Goal: Task Accomplishment & Management: Manage account settings

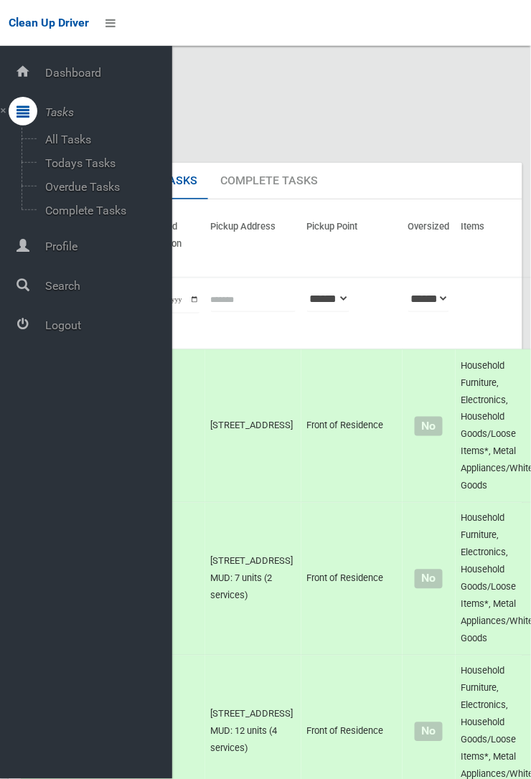
click at [67, 332] on span "Logout" at bounding box center [106, 326] width 131 height 14
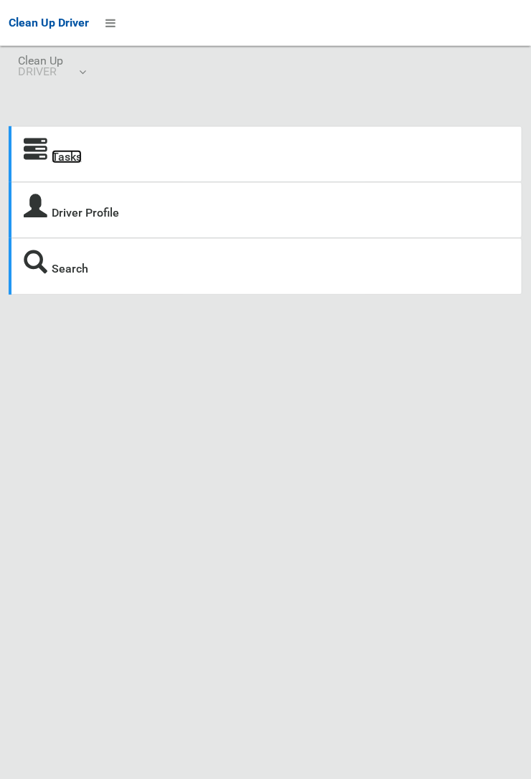
click at [78, 153] on link "Tasks" at bounding box center [67, 157] width 30 height 14
click at [52, 157] on link "Tasks" at bounding box center [67, 157] width 30 height 14
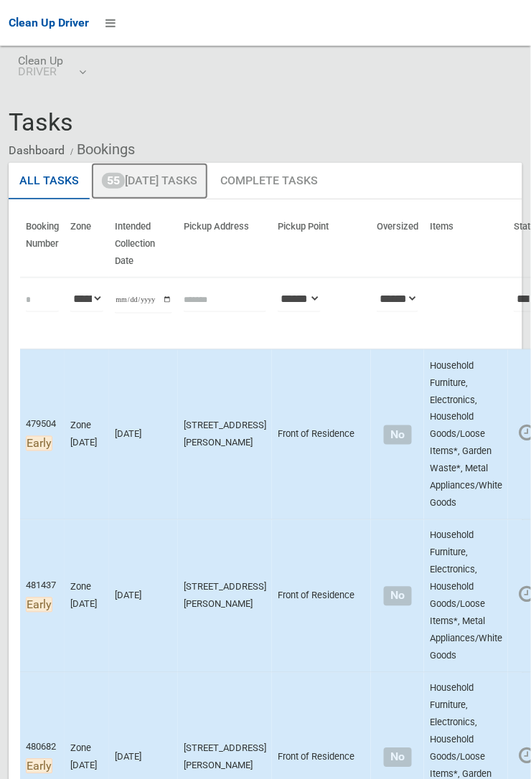
click at [163, 187] on link "55 Today's Tasks" at bounding box center [149, 181] width 117 height 37
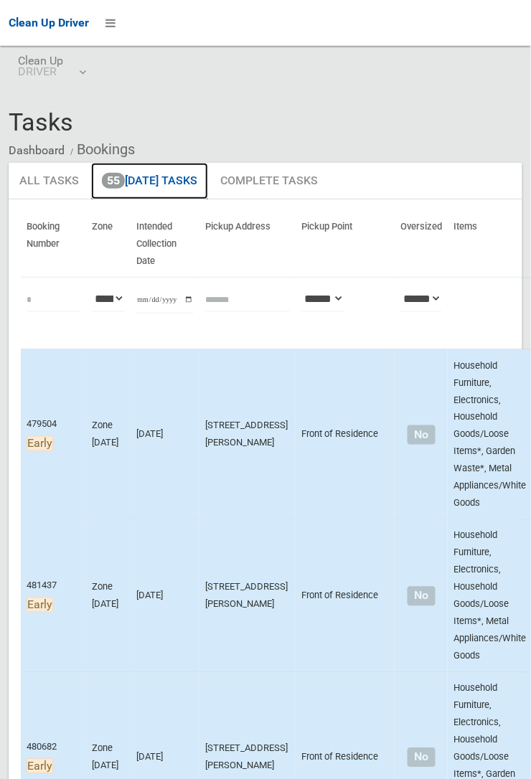
click at [153, 187] on link "55 Today's Tasks" at bounding box center [149, 181] width 117 height 37
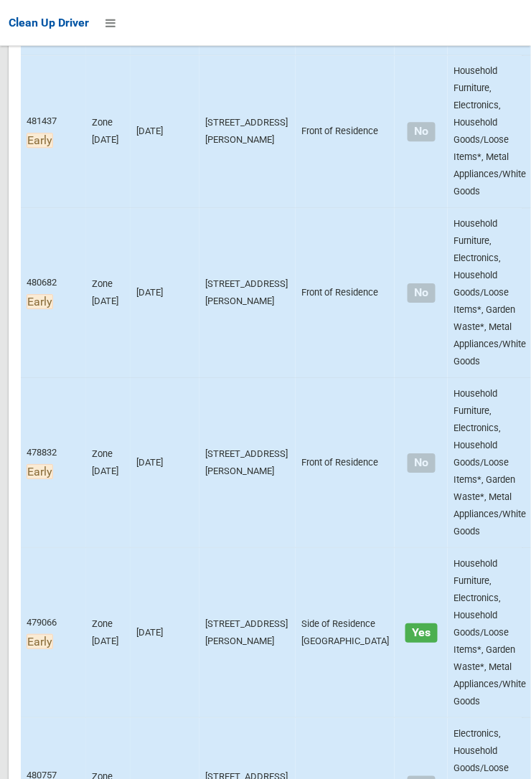
scroll to position [898, 0]
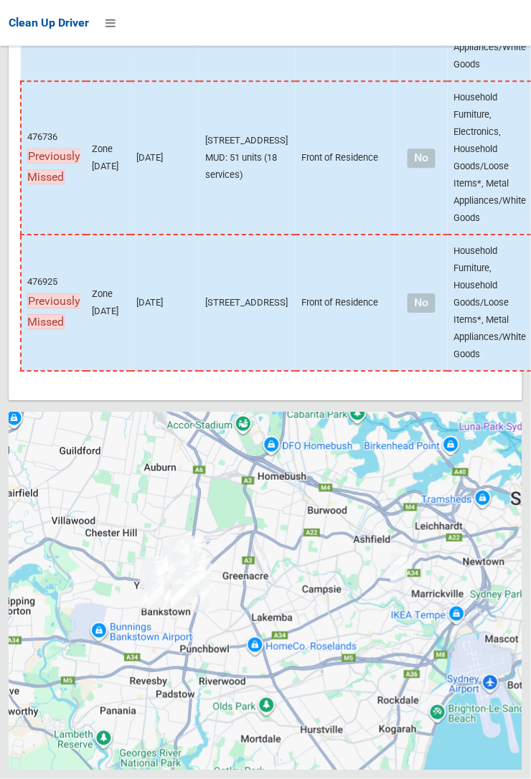
scroll to position [10917, 0]
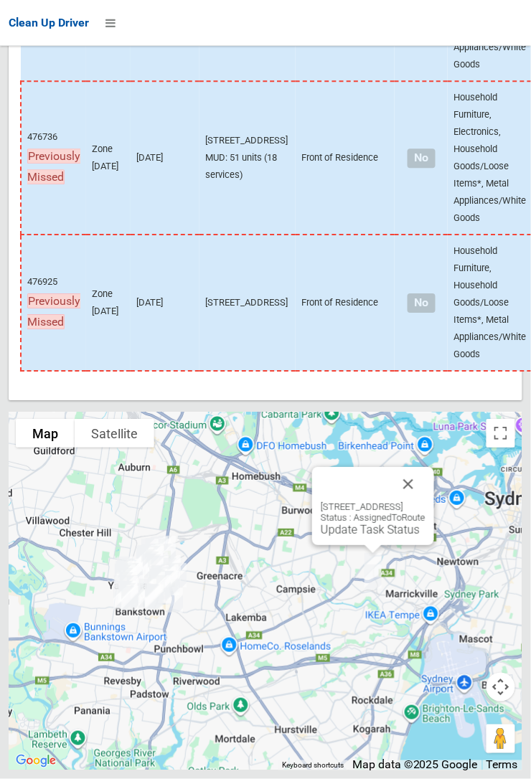
click at [425, 502] on button "Close" at bounding box center [408, 484] width 34 height 34
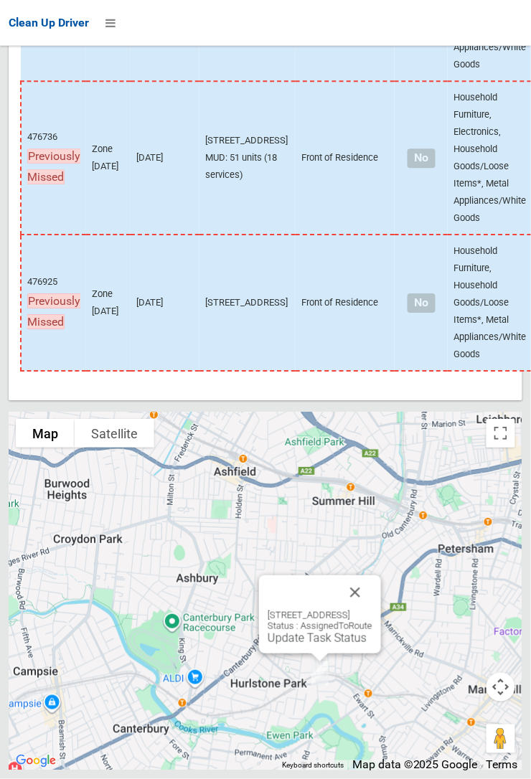
click at [372, 610] on button "Close" at bounding box center [355, 592] width 34 height 34
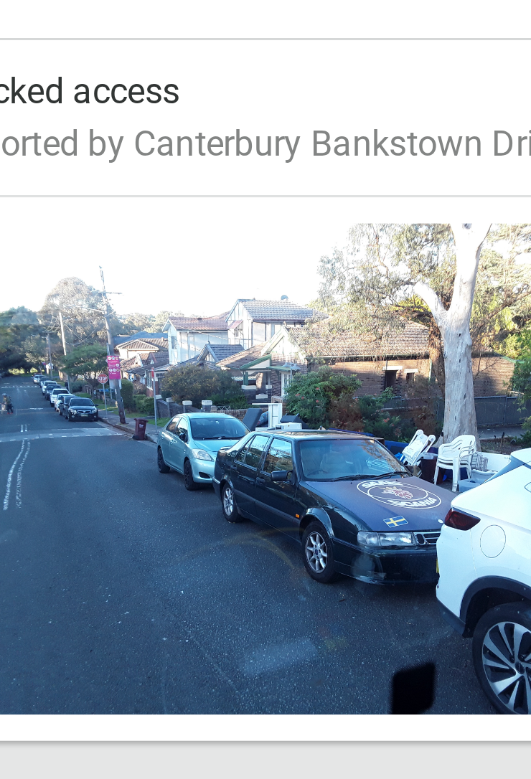
scroll to position [397, 0]
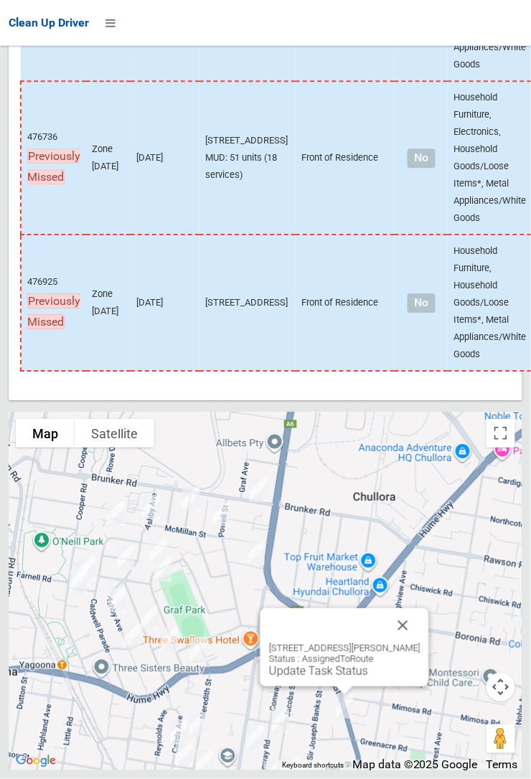
click at [418, 643] on button "Close" at bounding box center [403, 625] width 34 height 34
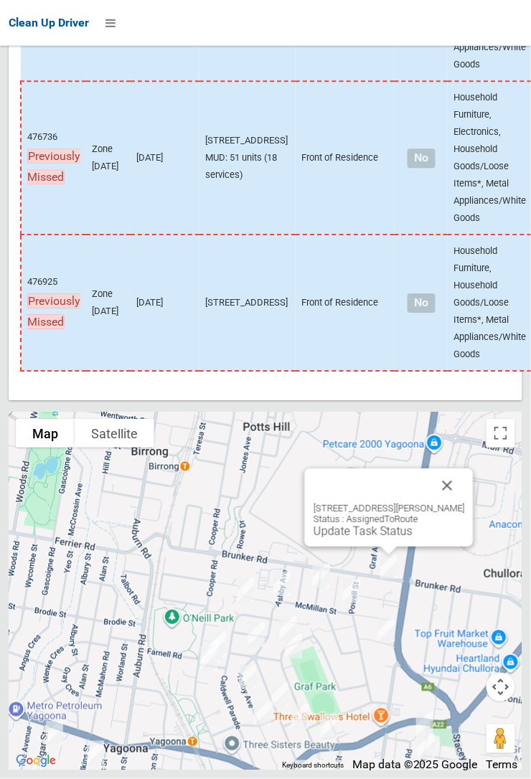
click at [453, 503] on button "Close" at bounding box center [448, 486] width 34 height 34
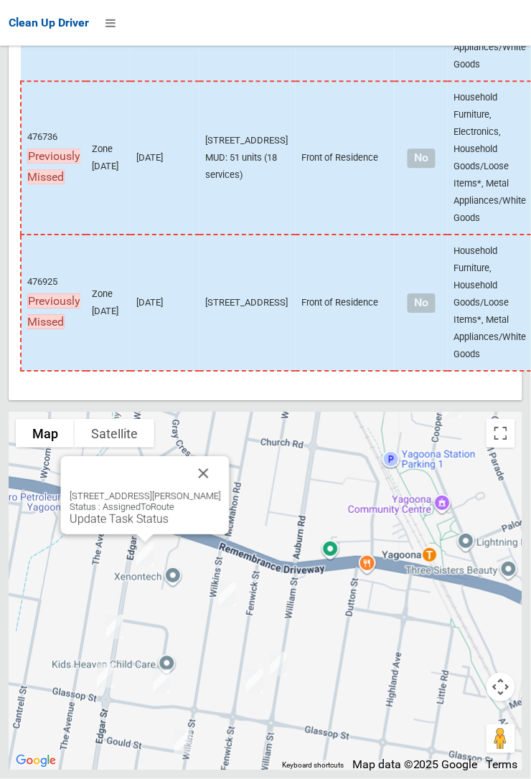
click at [213, 491] on button "Close" at bounding box center [204, 473] width 34 height 34
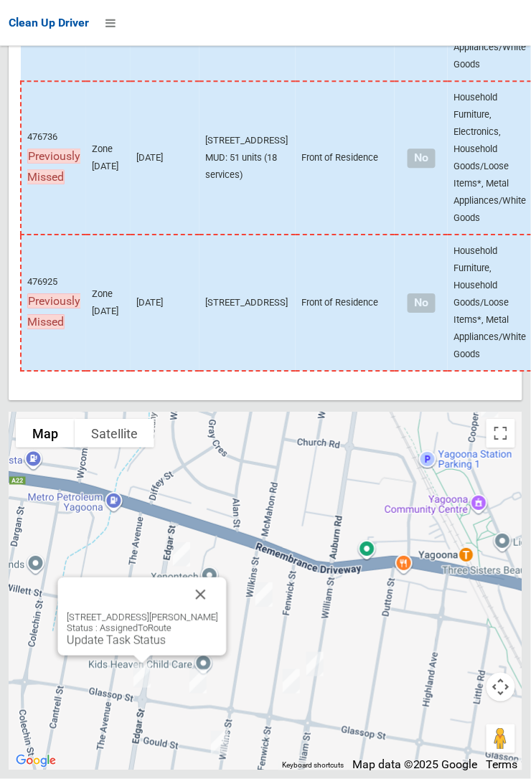
click at [209, 612] on button "Close" at bounding box center [201, 595] width 34 height 34
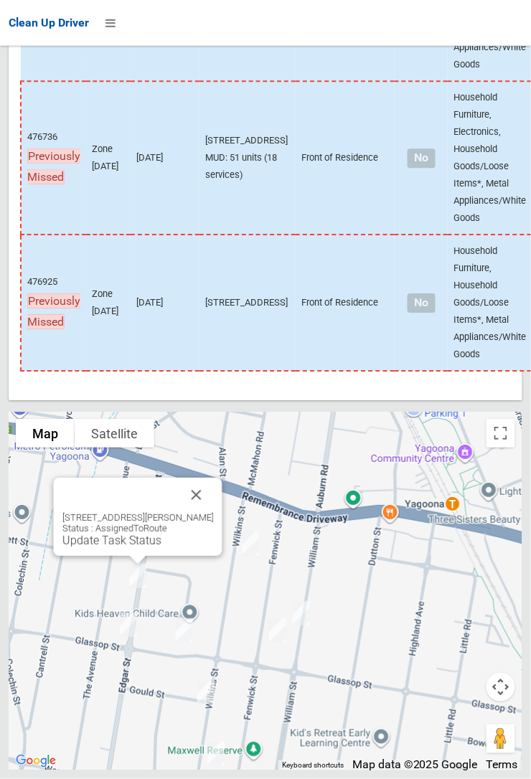
click at [214, 512] on button "Close" at bounding box center [196, 495] width 34 height 34
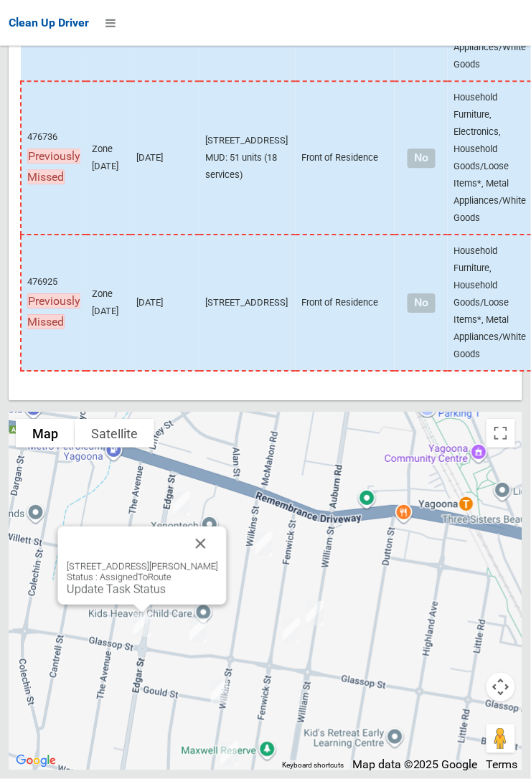
click at [218, 561] on button "Close" at bounding box center [201, 544] width 34 height 34
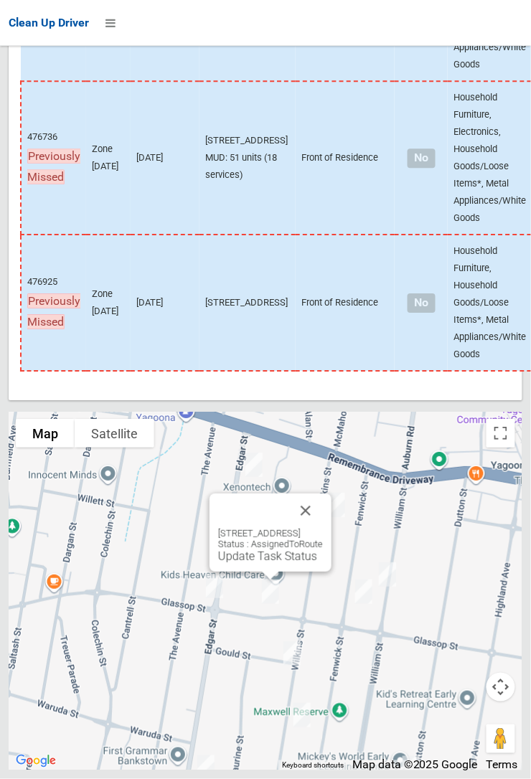
click at [323, 528] on button "Close" at bounding box center [305, 511] width 34 height 34
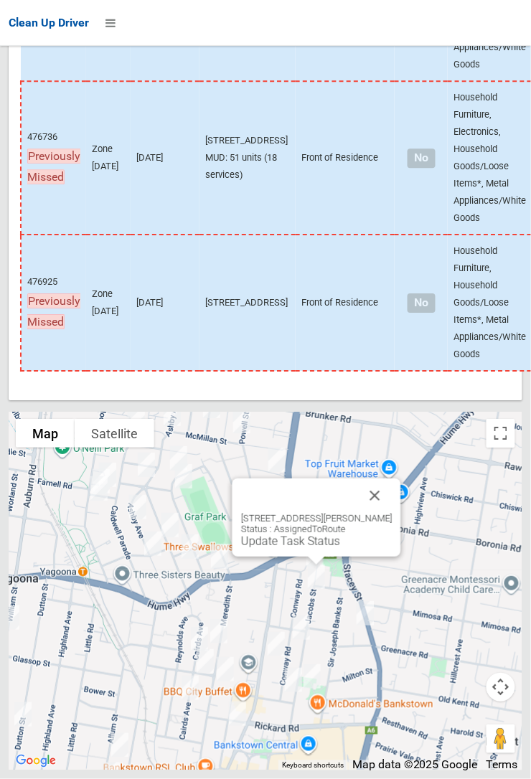
click at [392, 513] on button "Close" at bounding box center [375, 496] width 34 height 34
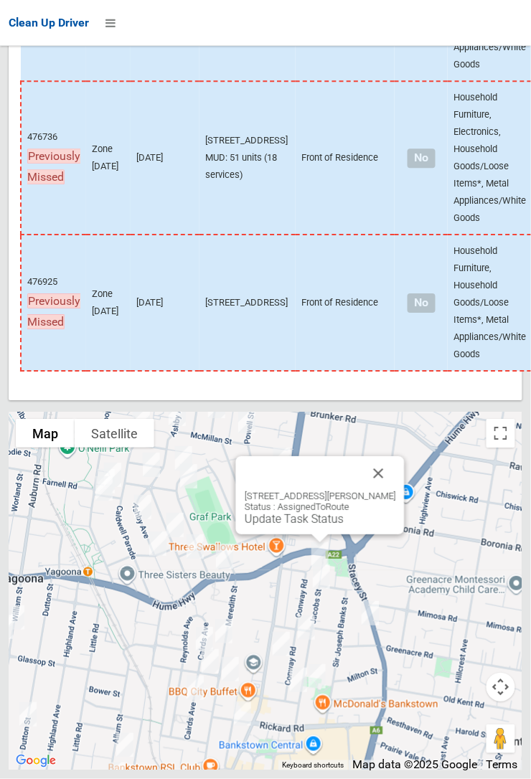
click at [396, 491] on button "Close" at bounding box center [379, 473] width 34 height 34
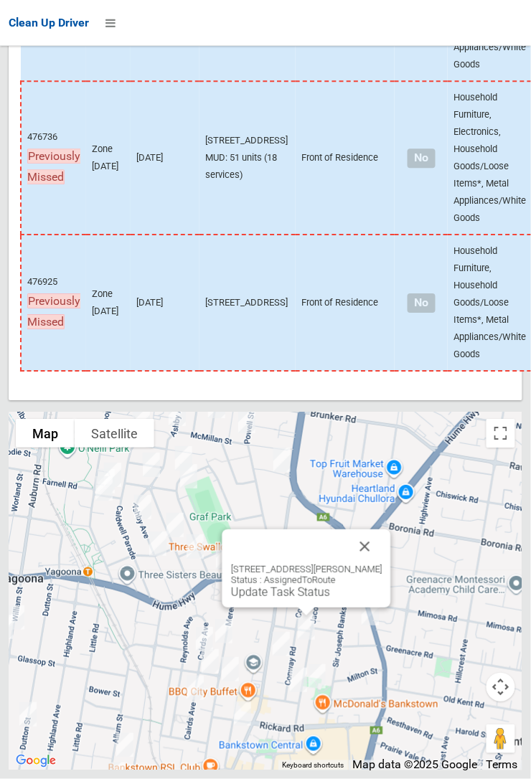
click at [382, 564] on button "Close" at bounding box center [365, 547] width 34 height 34
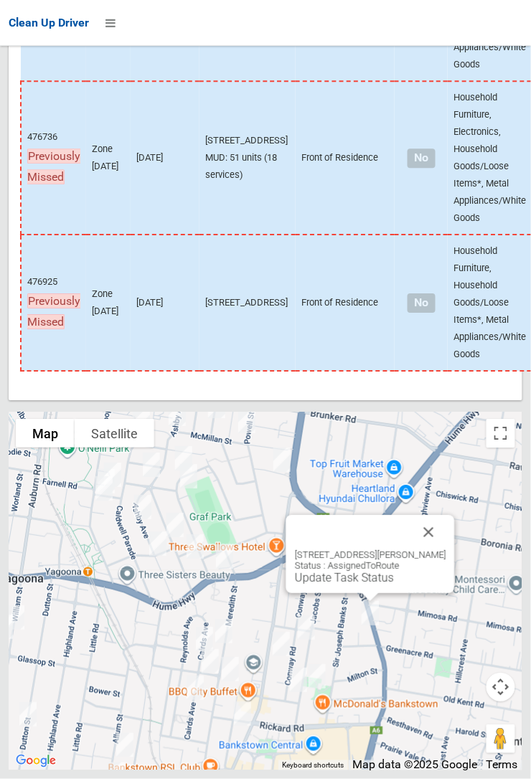
click at [440, 550] on button "Close" at bounding box center [429, 532] width 34 height 34
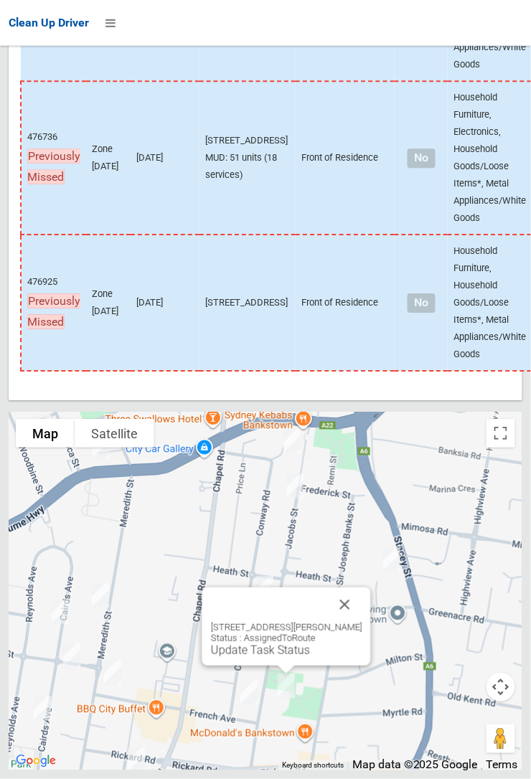
click at [362, 622] on button "Close" at bounding box center [345, 605] width 34 height 34
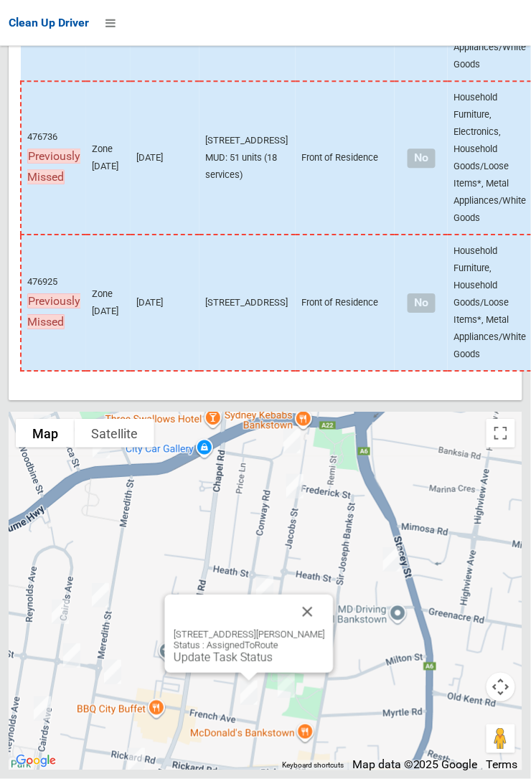
click at [316, 629] on button "Close" at bounding box center [308, 612] width 34 height 34
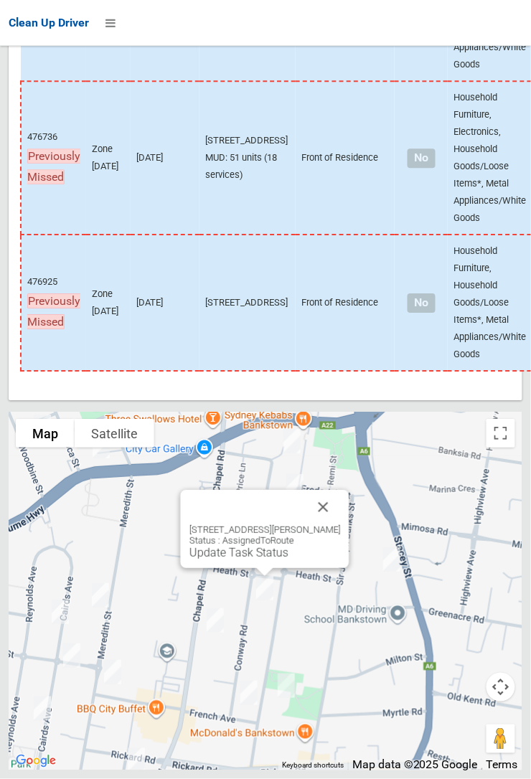
click at [337, 525] on button "Close" at bounding box center [323, 507] width 34 height 34
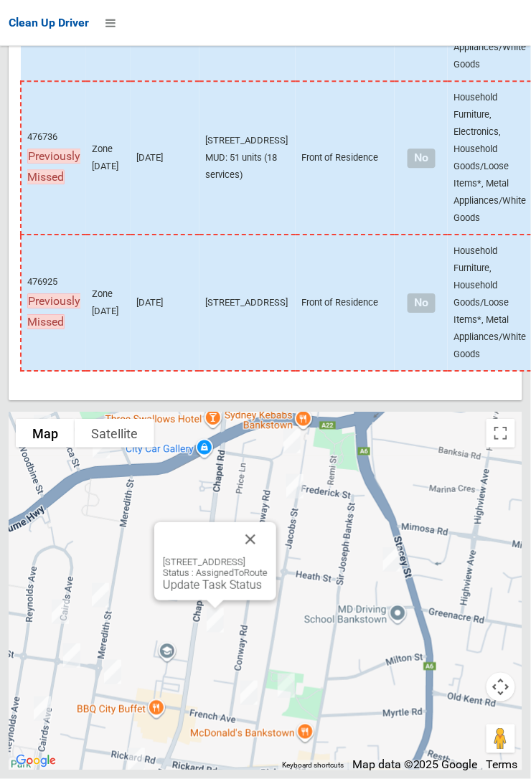
click at [268, 557] on button "Close" at bounding box center [250, 539] width 34 height 34
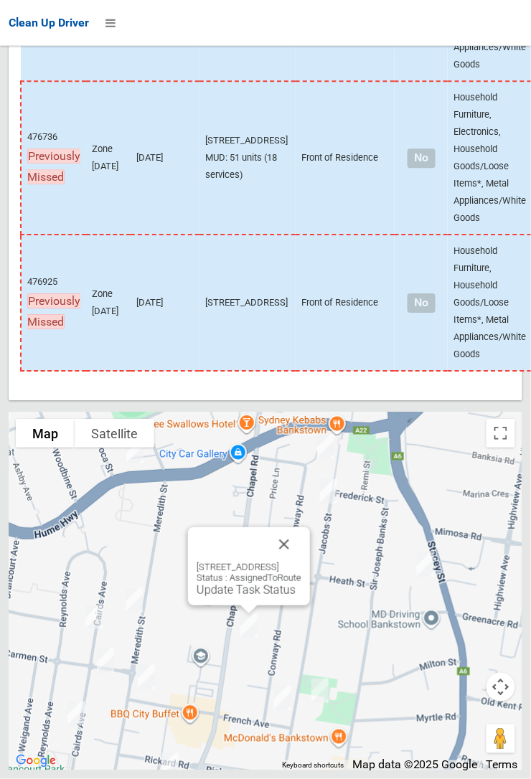
click at [301, 562] on button "Close" at bounding box center [284, 544] width 34 height 34
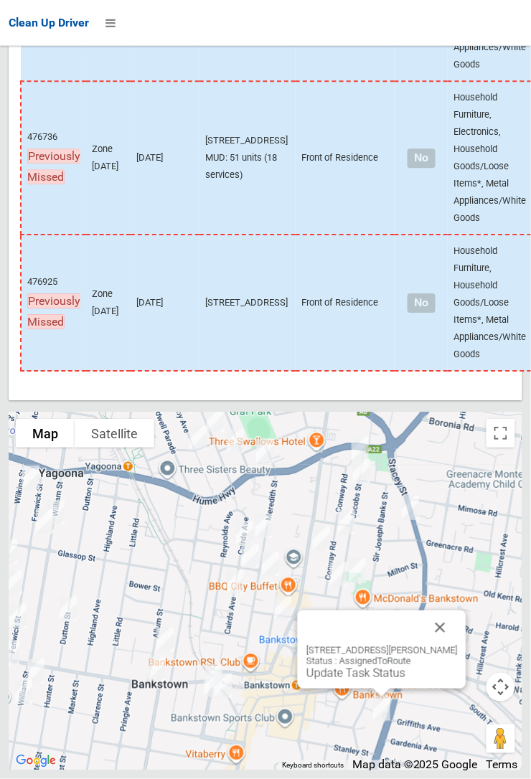
click at [458, 645] on button "Close" at bounding box center [440, 628] width 34 height 34
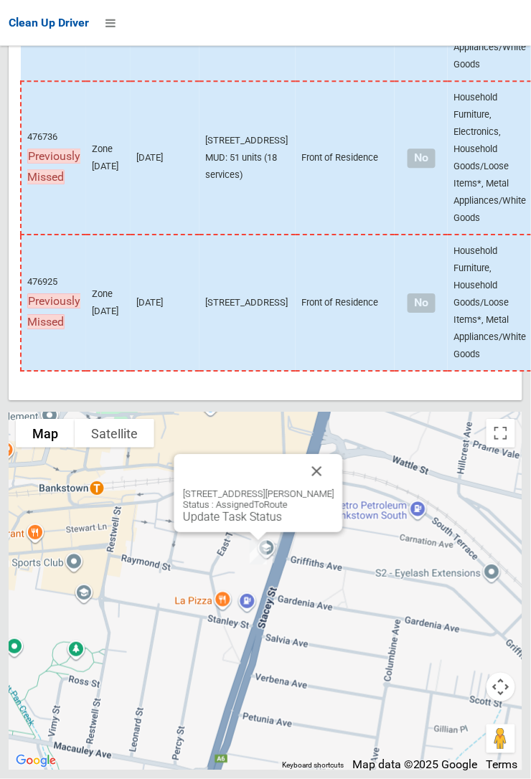
click at [103, 603] on div "196 Stacey Street, BANKSTOWN NSW 2200 Status : AssignedToRoute Update Task Stat…" at bounding box center [266, 591] width 514 height 359
click at [331, 489] on button "Close" at bounding box center [317, 471] width 34 height 34
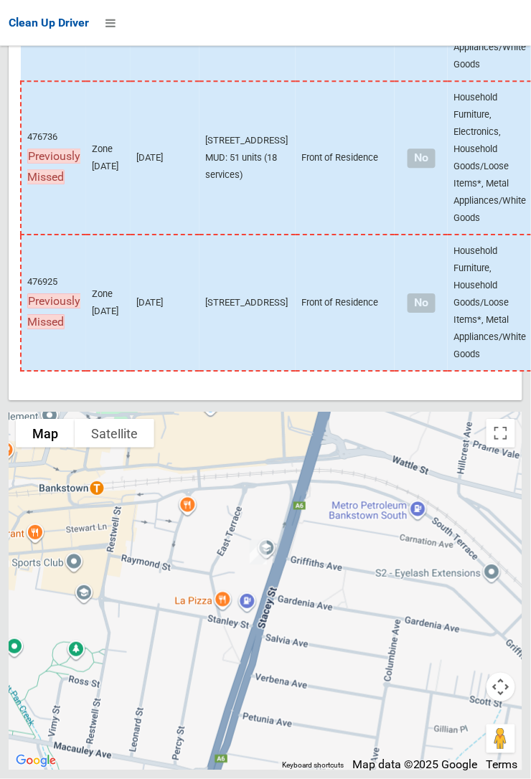
click at [306, 319] on td "Front of Residence" at bounding box center [345, 303] width 99 height 136
click at [22, 104] on td "476736 Previously Missed" at bounding box center [53, 158] width 65 height 154
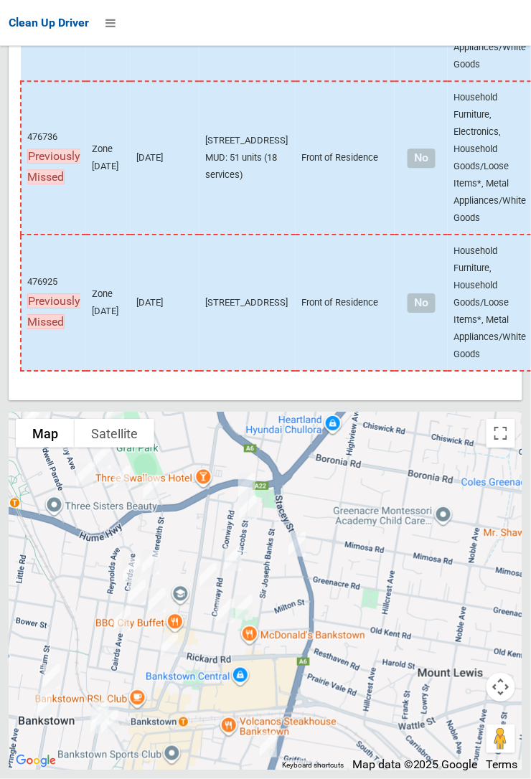
click at [54, 330] on span "Previously Missed" at bounding box center [53, 311] width 53 height 37
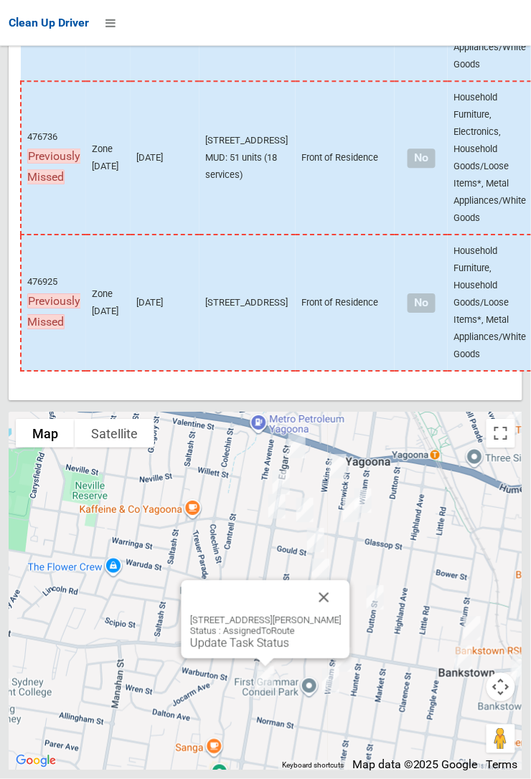
click at [342, 615] on button "Close" at bounding box center [324, 597] width 34 height 34
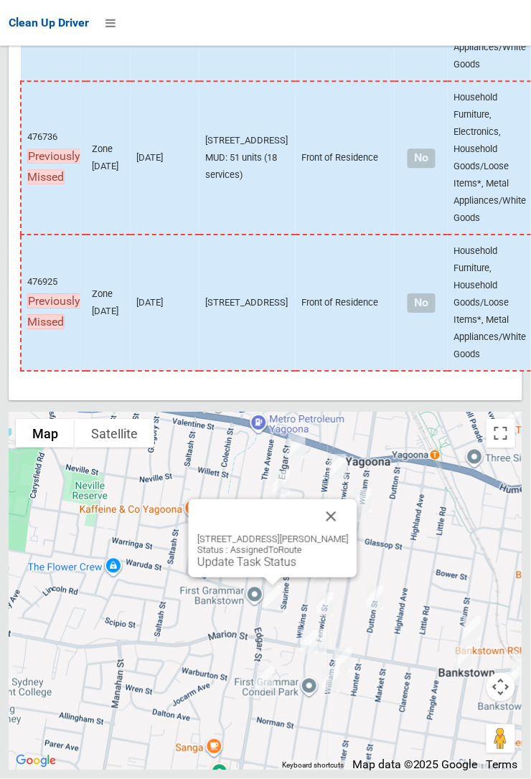
click at [349, 534] on button "Close" at bounding box center [331, 516] width 34 height 34
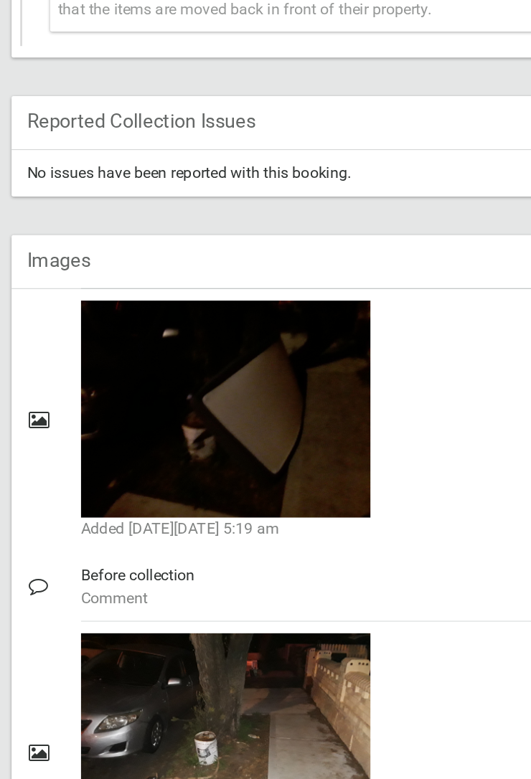
scroll to position [665, 0]
